Goal: Task Accomplishment & Management: Manage account settings

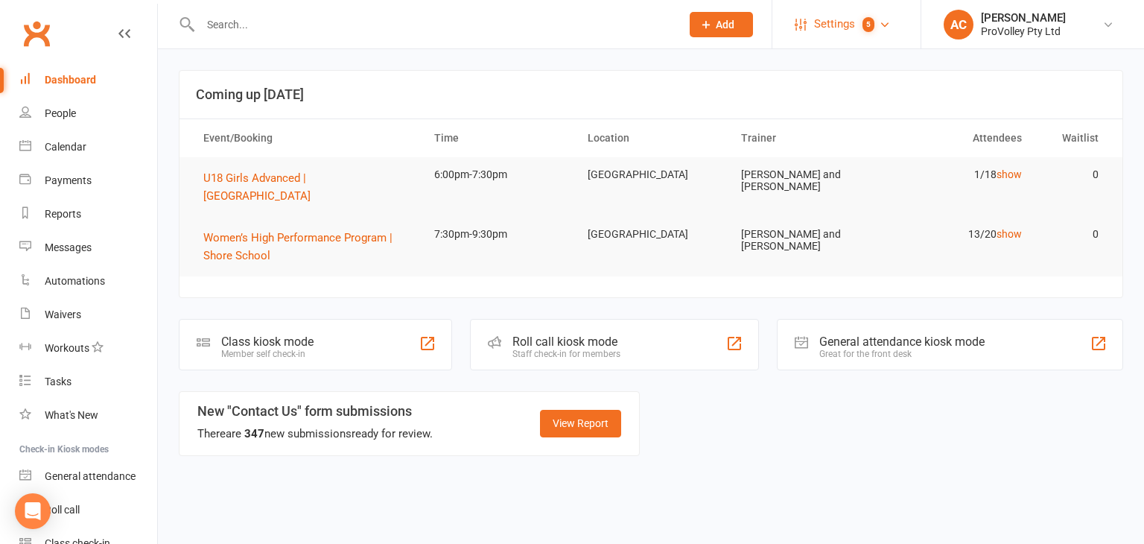
click at [843, 28] on span "Settings" at bounding box center [834, 24] width 41 height 34
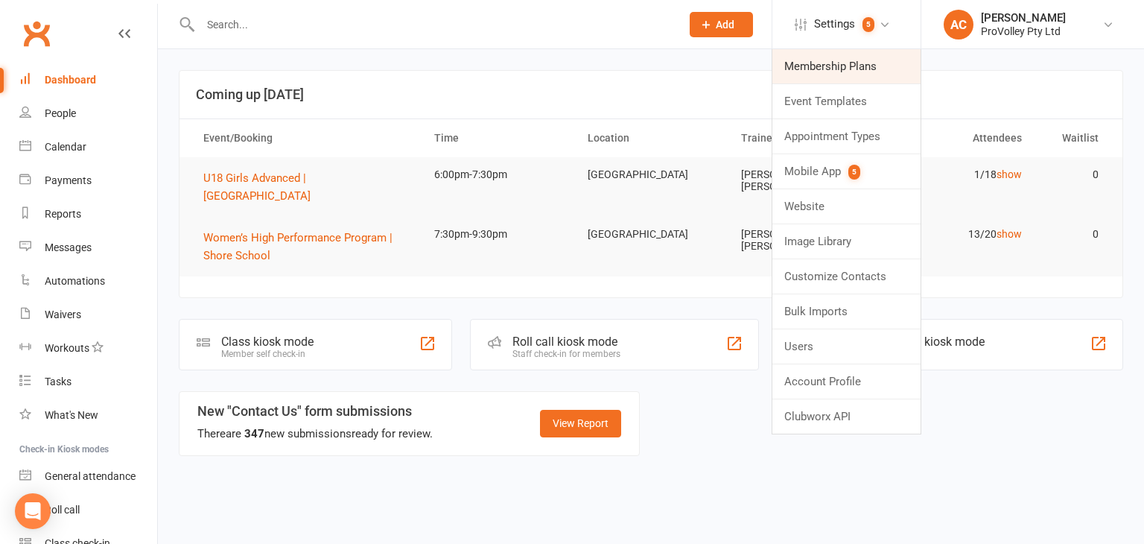
click at [846, 60] on link "Membership Plans" at bounding box center [846, 66] width 148 height 34
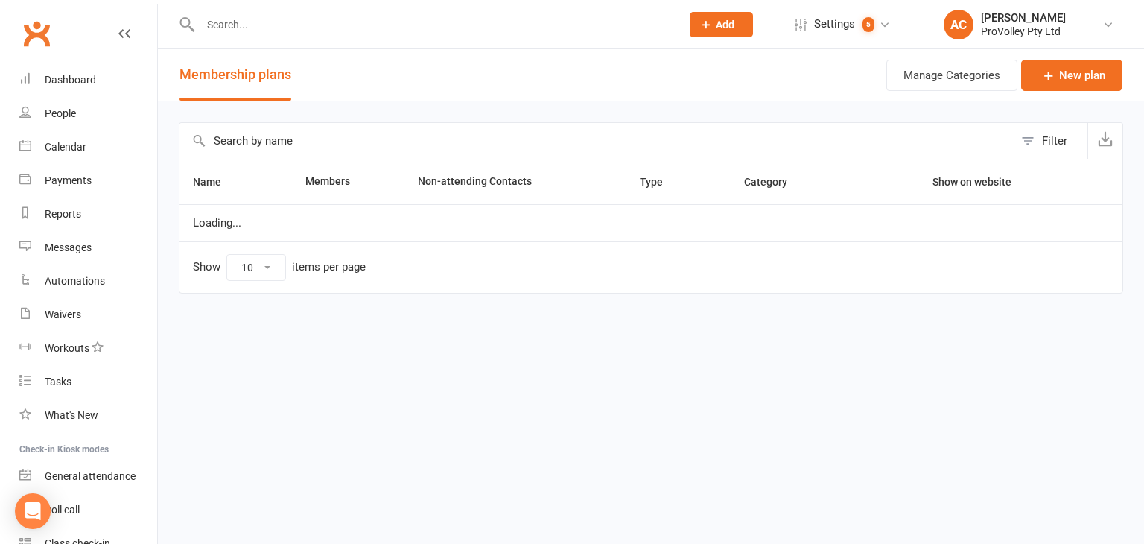
select select "100"
click at [293, 142] on input "text" at bounding box center [596, 141] width 834 height 36
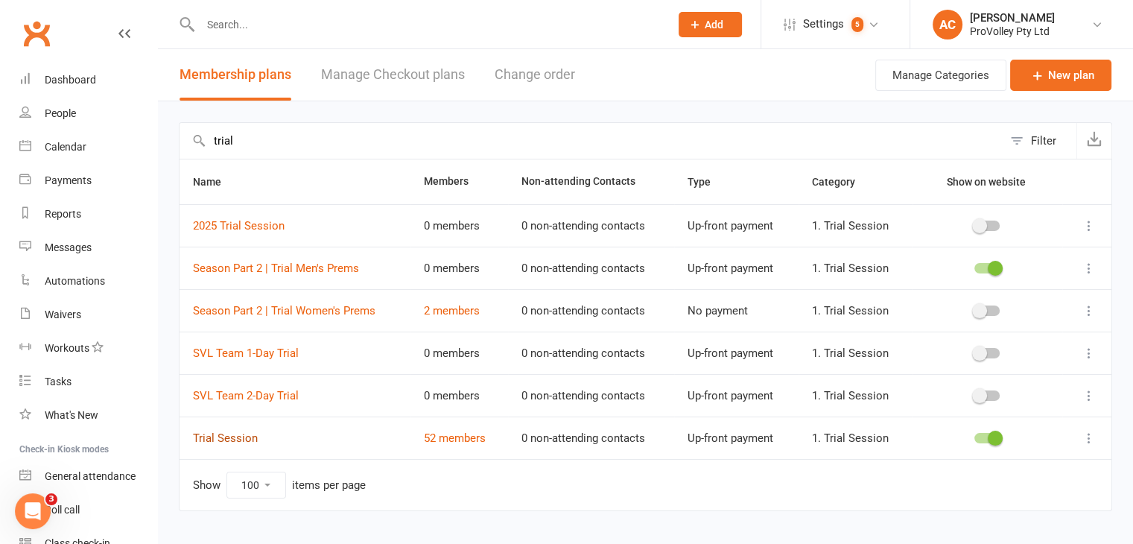
type input "trial"
click at [218, 438] on link "Trial Session" at bounding box center [225, 437] width 65 height 13
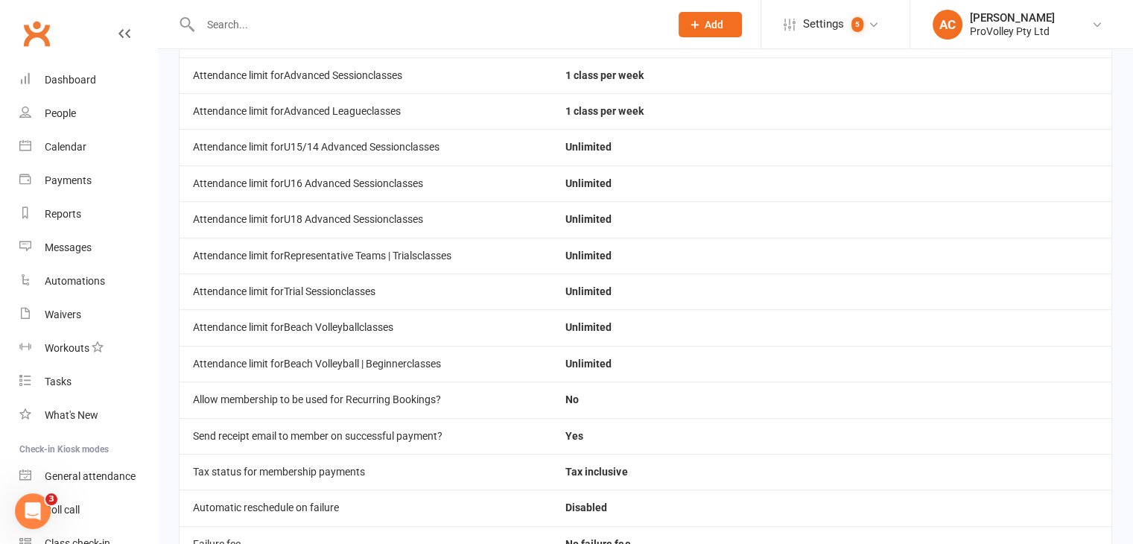
scroll to position [1191, 0]
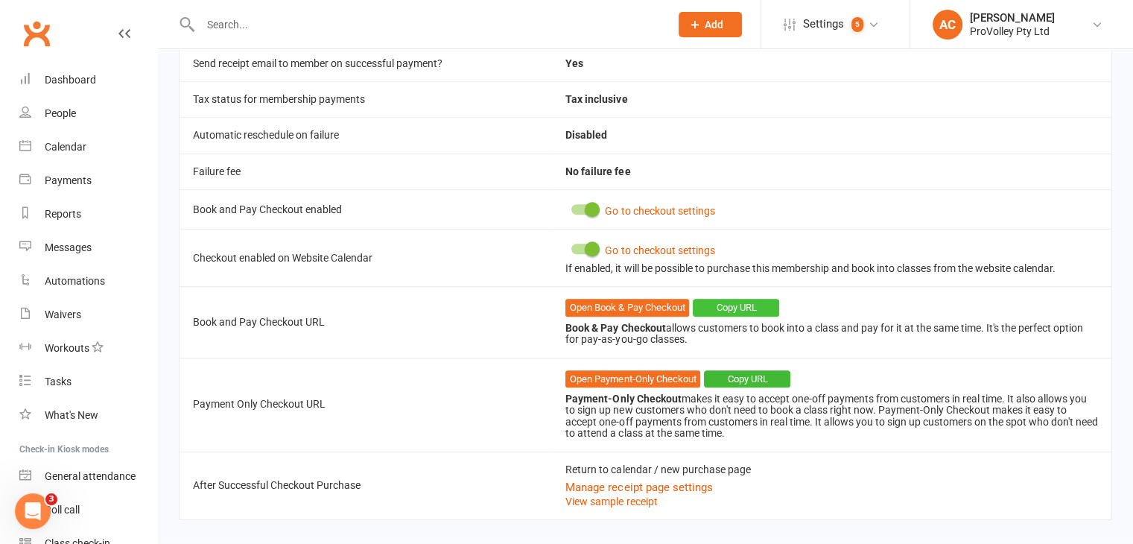
click at [716, 301] on button "Copy URL" at bounding box center [735, 308] width 86 height 18
